Goal: Task Accomplishment & Management: Use online tool/utility

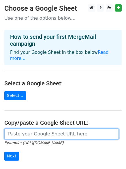
click at [30, 128] on input "url" at bounding box center [61, 133] width 115 height 11
paste input "https://docs.google.com/spreadsheets/d/1M7R6-getj5fhVhHFpX7GVZ8letDC8SjMhJ87ZaA…"
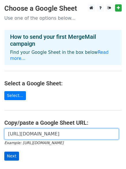
type input "https://docs.google.com/spreadsheets/d/1M7R6-getj5fhVhHFpX7GVZ8letDC8SjMhJ87ZaA…"
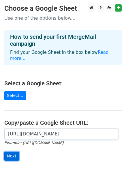
click at [11, 152] on input "Next" at bounding box center [11, 155] width 15 height 9
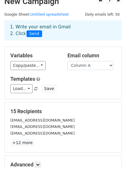
scroll to position [78, 0]
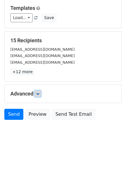
click at [39, 91] on link at bounding box center [38, 93] width 6 height 6
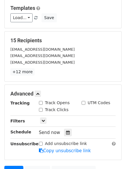
click at [41, 104] on input "Track Opens" at bounding box center [41, 103] width 4 height 4
checkbox input "true"
click at [41, 110] on input "Track Clicks" at bounding box center [41, 110] width 4 height 4
checkbox input "true"
click at [66, 134] on icon at bounding box center [68, 132] width 4 height 4
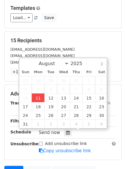
type input "2025-08-11 17:40"
type input "05"
type input "40"
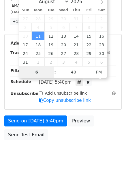
scroll to position [149, 0]
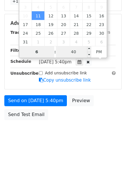
type input "6"
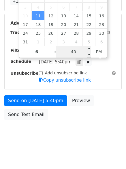
type input "2025-08-11 18:40"
type input "06"
click at [80, 50] on input "40" at bounding box center [73, 52] width 35 height 12
type input "0"
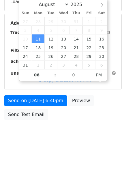
type input "2025-08-11 18:00"
click at [55, 123] on body "New Campaign Daily emails left: 50 Google Sheet: Untitled spreadsheet 1. Write …" at bounding box center [63, 12] width 126 height 267
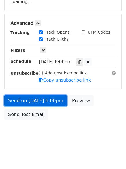
click at [50, 98] on link "Send on Aug 11 at 6:00pm" at bounding box center [35, 100] width 63 height 11
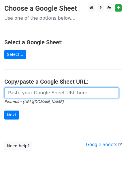
click at [45, 91] on input "url" at bounding box center [61, 92] width 115 height 11
type input "https://docs.google.com/spreadsheets/d/1M7R6-getj5fhVhHFpX7GVZ8letDC8SjMhJ87ZaA…"
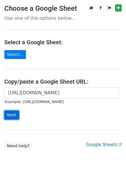
click at [11, 111] on input "Next" at bounding box center [11, 114] width 15 height 9
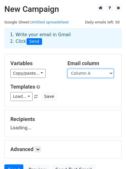
click at [85, 72] on select "Column A Column B Column C" at bounding box center [91, 73] width 46 height 9
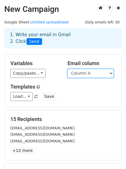
click at [89, 76] on select "Column A Column B Column C" at bounding box center [91, 73] width 46 height 9
select select "Column B"
click at [68, 69] on select "Column A Column B Column C" at bounding box center [91, 73] width 46 height 9
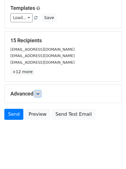
click at [38, 95] on icon at bounding box center [37, 93] width 3 height 3
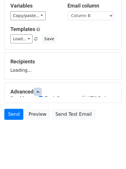
scroll to position [78, 0]
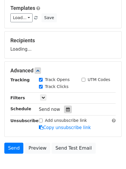
click at [68, 111] on div at bounding box center [68, 109] width 8 height 8
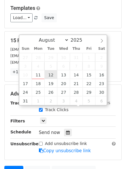
type input "2025-08-12 12:00"
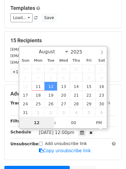
scroll to position [0, 0]
type input "7"
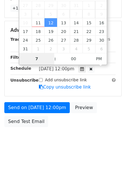
scroll to position [149, 0]
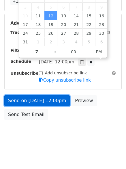
type input "2025-08-12 19:00"
click at [59, 104] on link "Send on Aug 12 at 12:00pm" at bounding box center [37, 100] width 66 height 11
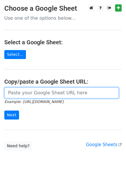
click at [40, 97] on input "url" at bounding box center [61, 92] width 115 height 11
type input "https://docs.google.com/spreadsheets/d/1M7R6-getj5fhVhHFpX7GVZ8letDC8SjMhJ87ZaA…"
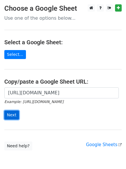
click at [16, 113] on input "Next" at bounding box center [11, 114] width 15 height 9
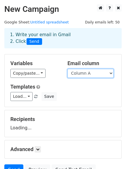
drag, startPoint x: 94, startPoint y: 74, endPoint x: 93, endPoint y: 77, distance: 3.2
click at [94, 74] on select "Column A Column B Column C" at bounding box center [91, 73] width 46 height 9
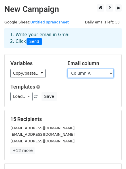
click at [93, 72] on select "Column A Column B Column C" at bounding box center [91, 73] width 46 height 9
select select "Column C"
click at [68, 69] on select "Column A Column B Column C" at bounding box center [91, 73] width 46 height 9
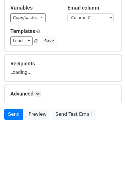
click at [35, 97] on div "Advanced Tracking Track Opens UTM Codes Track Clicks Filters Only include sprea…" at bounding box center [63, 94] width 117 height 18
click at [41, 94] on link at bounding box center [38, 93] width 6 height 6
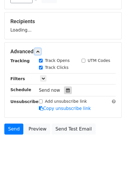
scroll to position [98, 0]
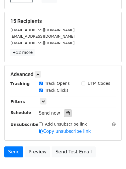
click at [66, 114] on icon at bounding box center [68, 113] width 4 height 4
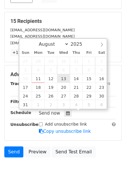
type input "2025-08-13 12:00"
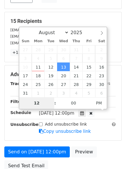
type input "8"
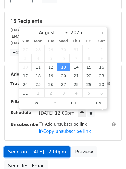
type input "2025-08-13 20:00"
click at [55, 150] on link "Send on Aug 13 at 12:00pm" at bounding box center [37, 151] width 66 height 11
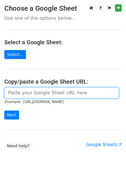
drag, startPoint x: 46, startPoint y: 92, endPoint x: 48, endPoint y: 95, distance: 3.7
click at [46, 92] on input "url" at bounding box center [61, 92] width 115 height 11
type input "[URL][DOMAIN_NAME]"
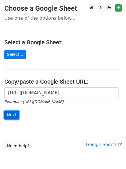
click at [16, 113] on input "Next" at bounding box center [11, 114] width 15 height 9
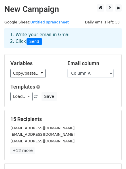
scroll to position [78, 0]
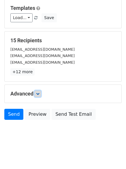
click at [40, 94] on icon at bounding box center [37, 93] width 3 height 3
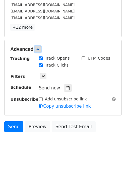
scroll to position [126, 0]
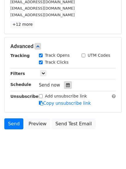
click at [67, 86] on icon at bounding box center [68, 85] width 4 height 4
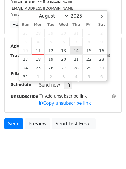
type input "2025-08-14 12:00"
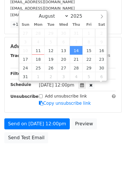
scroll to position [0, 0]
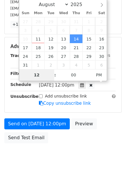
type input "9"
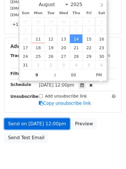
type input "2025-08-14 21:00"
click at [58, 122] on link "Send on Aug 14 at 12:00pm" at bounding box center [37, 123] width 66 height 11
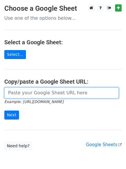
click at [38, 96] on input "url" at bounding box center [61, 92] width 115 height 11
type input "[URL][DOMAIN_NAME]"
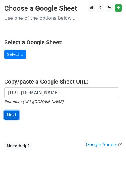
click at [15, 117] on input "Next" at bounding box center [11, 114] width 15 height 9
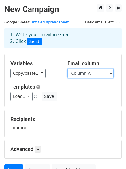
click at [78, 72] on select "Column A Column B Column C" at bounding box center [91, 73] width 46 height 9
select select "Column C"
click at [68, 69] on select "Column A Column B Column C" at bounding box center [91, 73] width 46 height 9
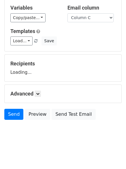
click at [38, 97] on div "Advanced Tracking Track Opens UTM Codes Track Clicks Filters Only include sprea…" at bounding box center [63, 94] width 117 height 18
click at [38, 92] on icon at bounding box center [37, 93] width 3 height 3
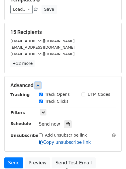
scroll to position [125, 0]
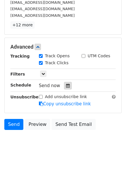
click at [66, 86] on icon at bounding box center [68, 85] width 4 height 4
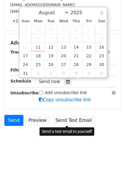
scroll to position [135, 0]
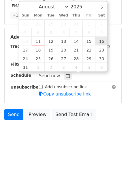
type input "[DATE] 12:00"
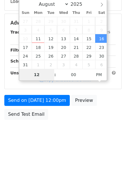
scroll to position [126, 0]
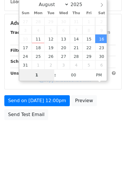
type input "11"
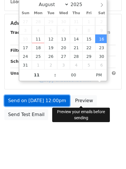
type input "2025-08-16 23:00"
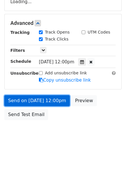
drag, startPoint x: 48, startPoint y: 101, endPoint x: 53, endPoint y: 105, distance: 6.9
click at [48, 101] on form "Variables Copy/paste... {{Column A}} {{Column B}} {{Column C}} Email column Col…" at bounding box center [62, 25] width 117 height 195
